Goal: Task Accomplishment & Management: Manage account settings

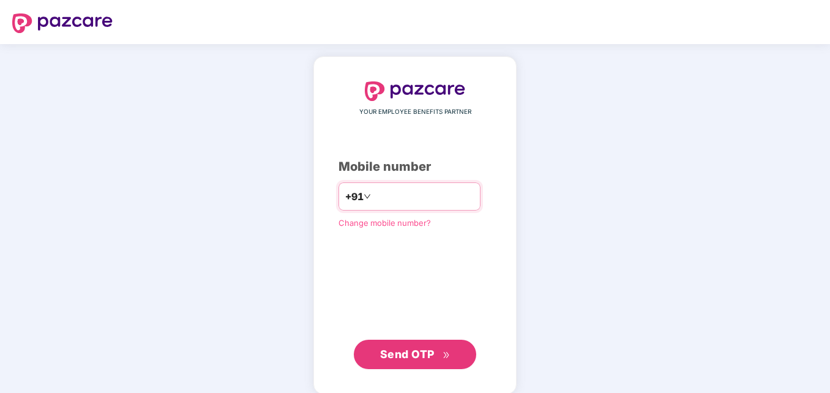
type input "**********"
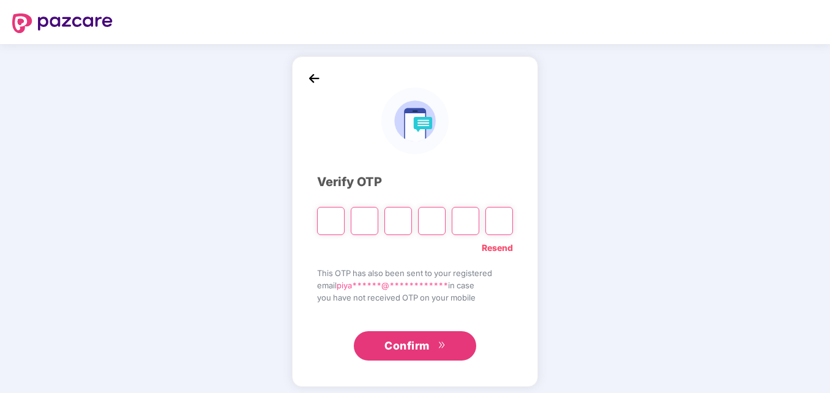
type input "*"
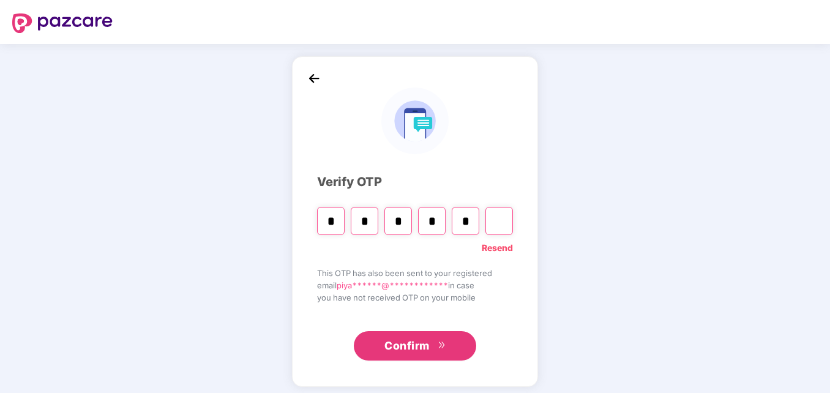
type input "*"
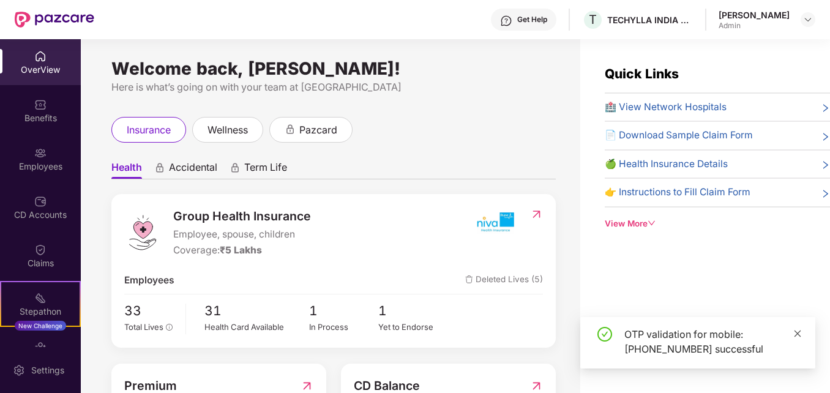
click at [799, 340] on link at bounding box center [797, 333] width 9 height 13
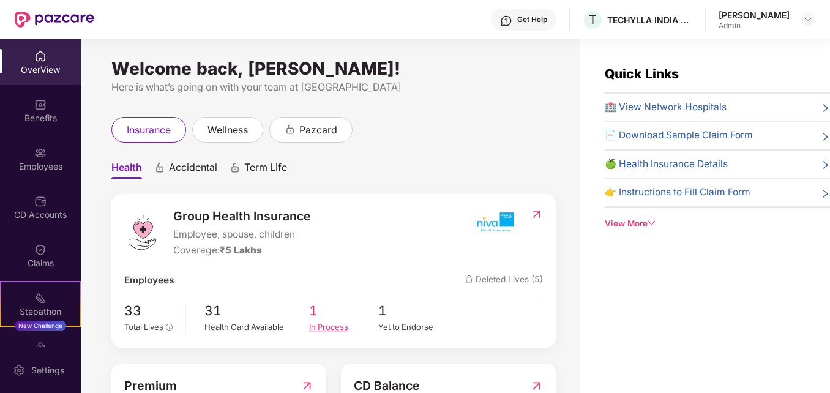
click at [320, 326] on div "In Process" at bounding box center [344, 327] width 70 height 12
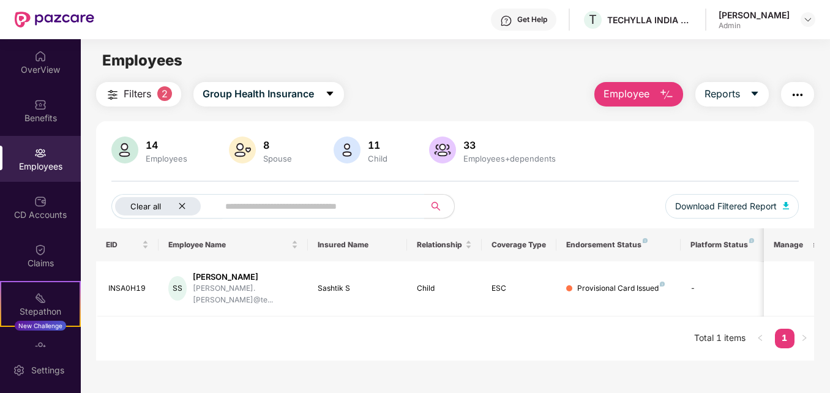
click at [182, 206] on icon "close" at bounding box center [182, 206] width 6 height 6
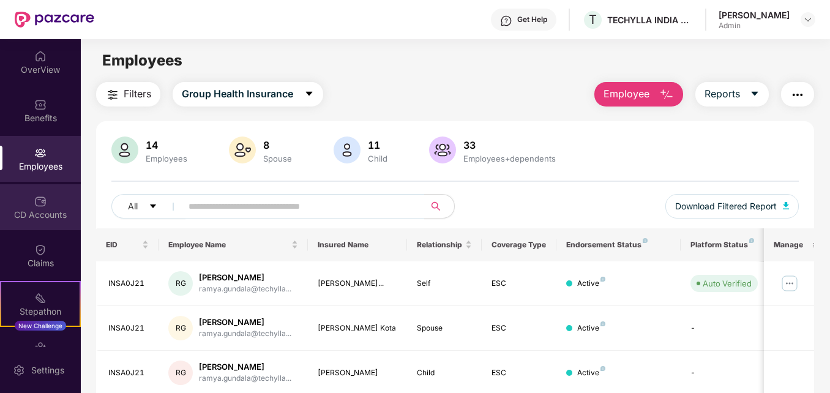
click at [32, 218] on div "CD Accounts" at bounding box center [40, 215] width 81 height 12
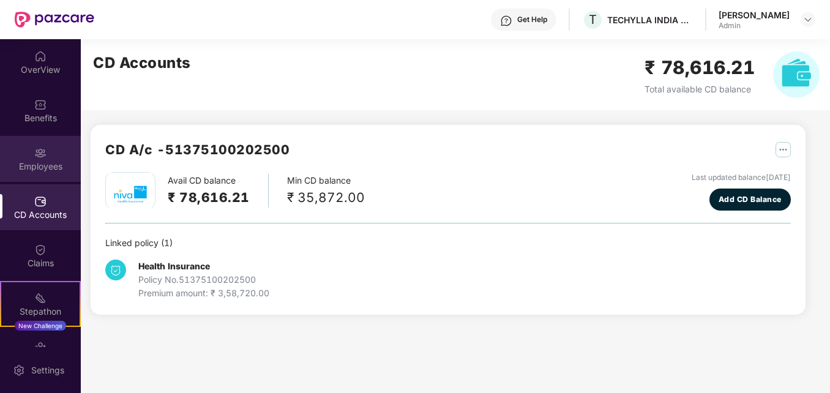
click at [45, 151] on div "Employees" at bounding box center [40, 159] width 81 height 46
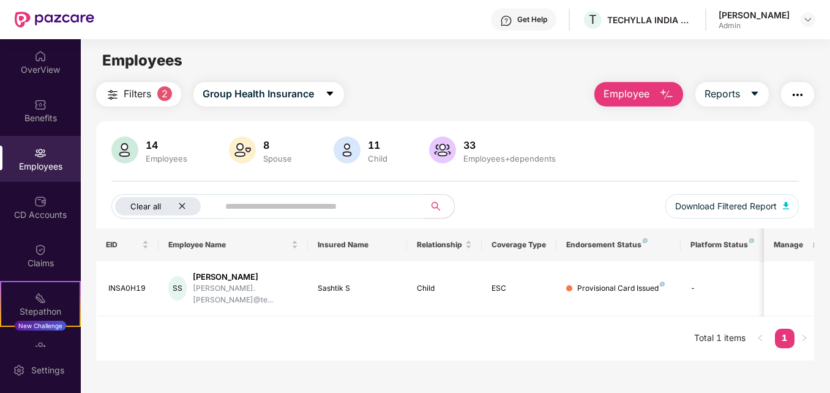
click at [181, 204] on icon "close" at bounding box center [182, 206] width 8 height 8
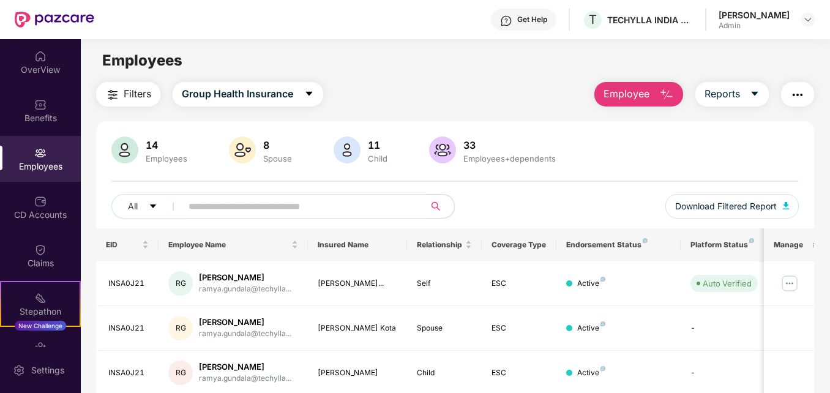
click at [198, 200] on input "text" at bounding box center [298, 206] width 219 height 18
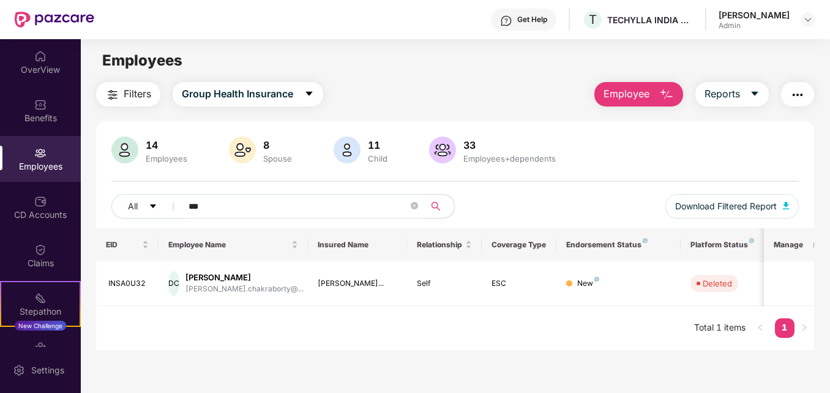
click at [241, 339] on div "EID Employee Name Insured Name Relationship Coverage Type Endorsement Status Pl…" at bounding box center [454, 289] width 717 height 122
click at [329, 208] on input "***" at bounding box center [298, 206] width 219 height 18
type input "*"
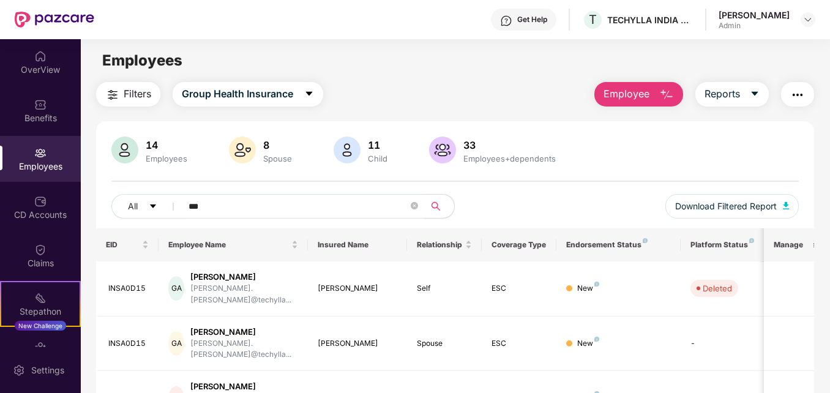
drag, startPoint x: 828, startPoint y: 125, endPoint x: 830, endPoint y: 270, distance: 144.5
click at [829, 270] on html "Get Help T TECHYLLA INDIA PRIVATE LIMITED [PERSON_NAME] Admin OverView Benefits…" at bounding box center [415, 196] width 830 height 393
drag, startPoint x: 830, startPoint y: 270, endPoint x: 822, endPoint y: 291, distance: 22.9
click at [822, 291] on div "Filters Group Health Insurance Employee Reports 14 Employees 8 Spouse 11 Child …" at bounding box center [455, 303] width 749 height 443
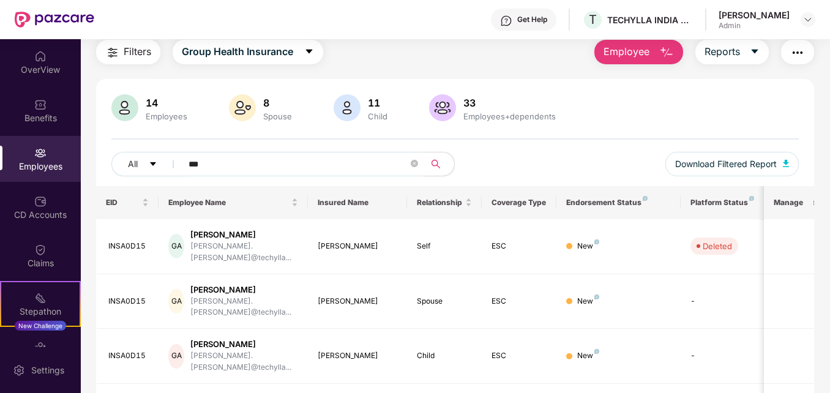
scroll to position [18, 0]
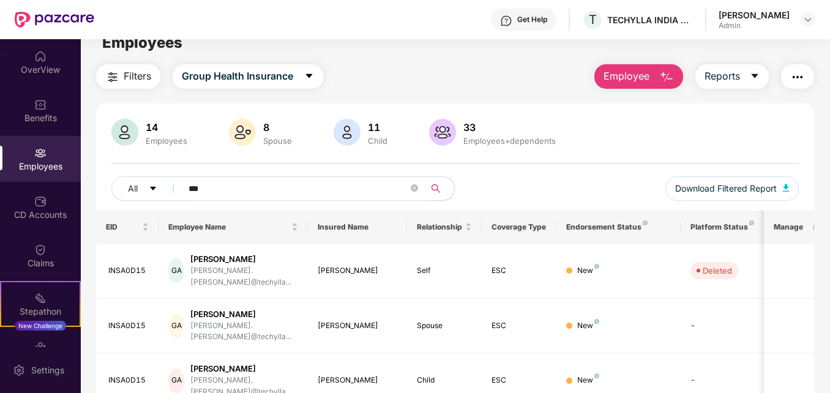
click at [238, 195] on input "***" at bounding box center [298, 188] width 219 height 18
type input "*"
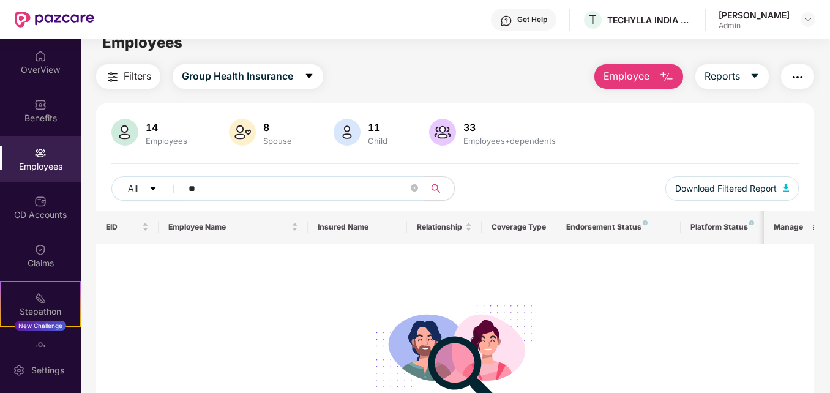
type input "*"
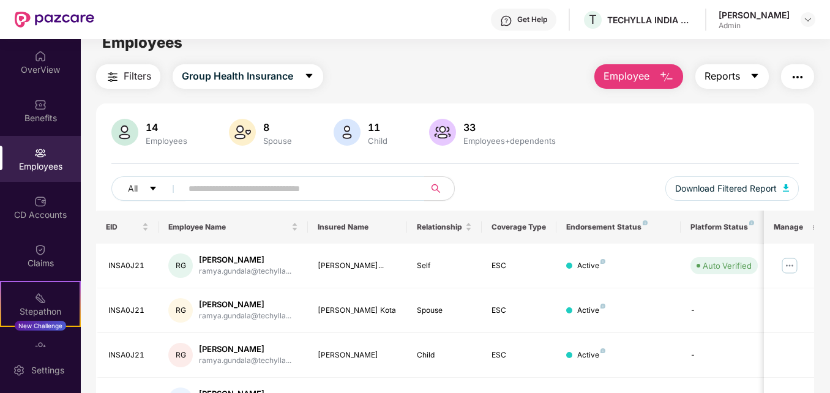
click at [757, 75] on icon "caret-down" at bounding box center [754, 76] width 7 height 4
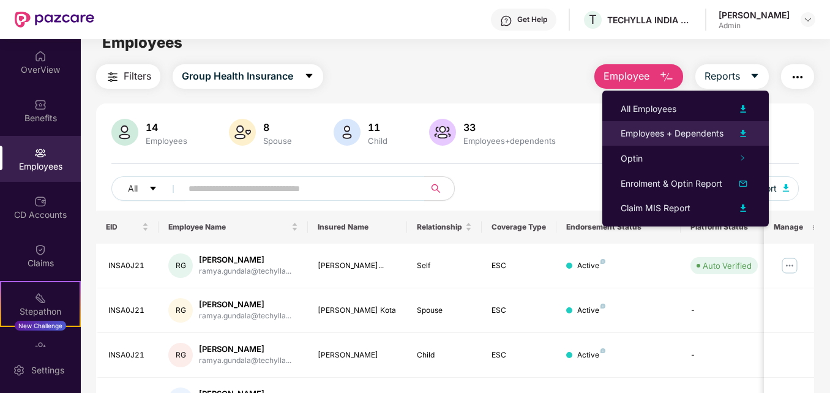
click at [697, 131] on div "Employees + Dependents" at bounding box center [672, 133] width 103 height 13
